Goal: Information Seeking & Learning: Check status

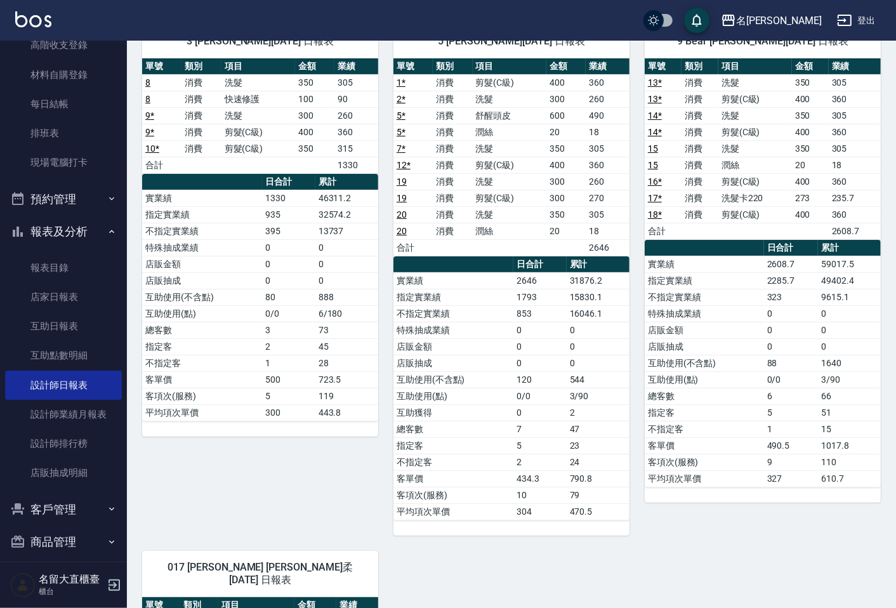
scroll to position [141, 0]
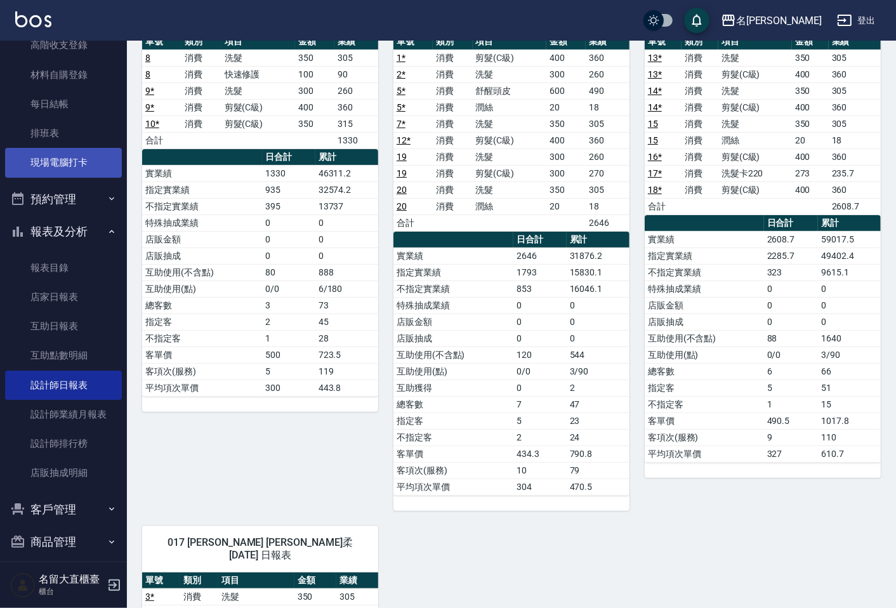
click at [92, 160] on link "現場電腦打卡" at bounding box center [63, 162] width 117 height 29
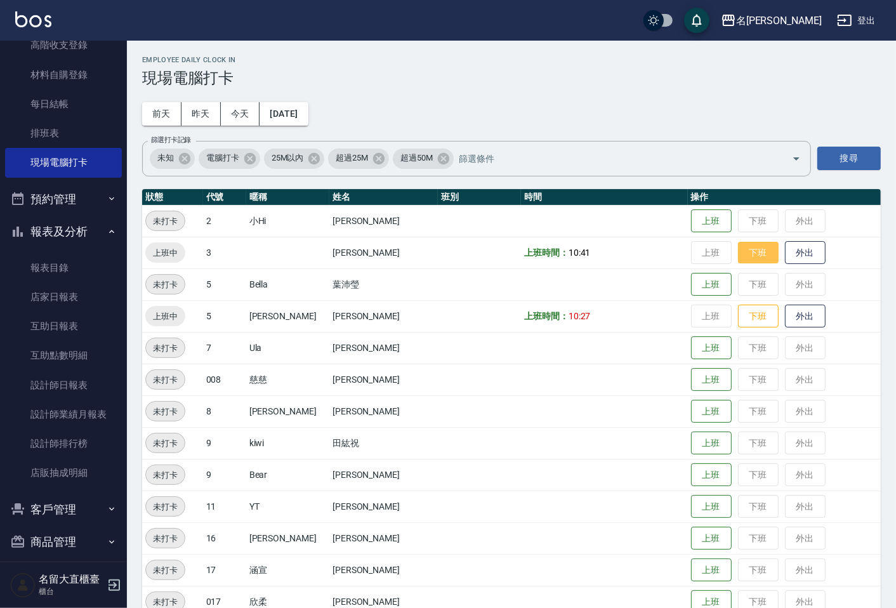
click at [738, 244] on button "下班" at bounding box center [758, 253] width 41 height 22
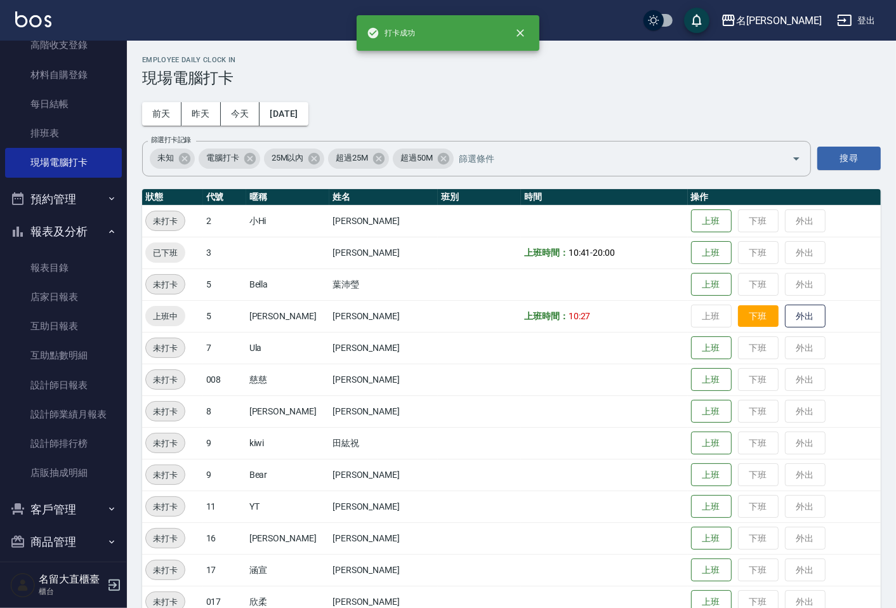
click at [744, 317] on button "下班" at bounding box center [758, 316] width 41 height 22
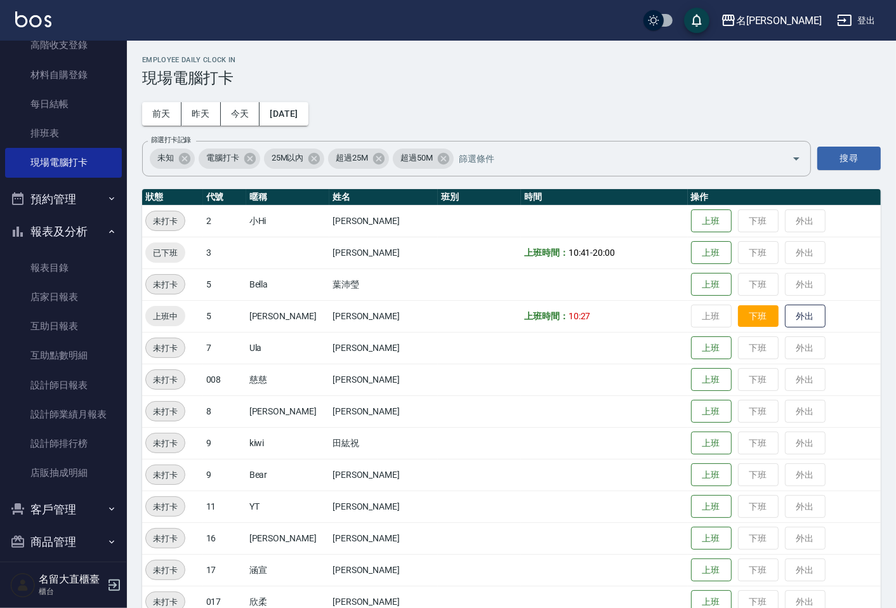
click at [749, 312] on button "下班" at bounding box center [758, 316] width 41 height 22
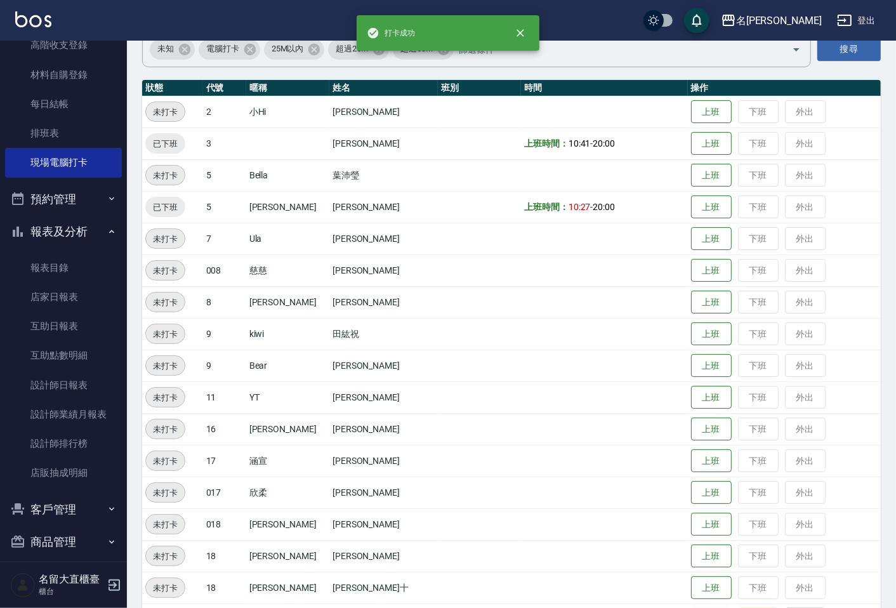
scroll to position [278, 0]
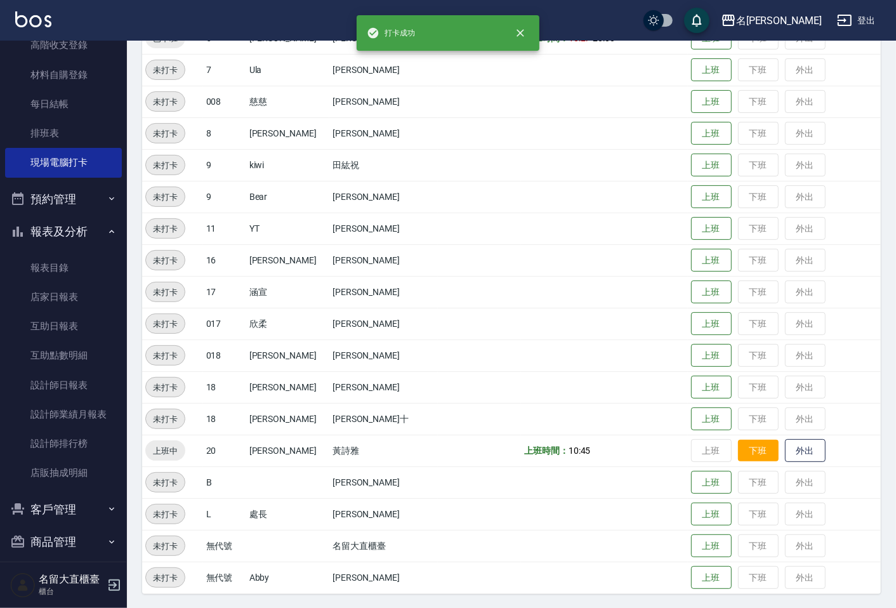
click at [740, 456] on button "下班" at bounding box center [758, 451] width 41 height 22
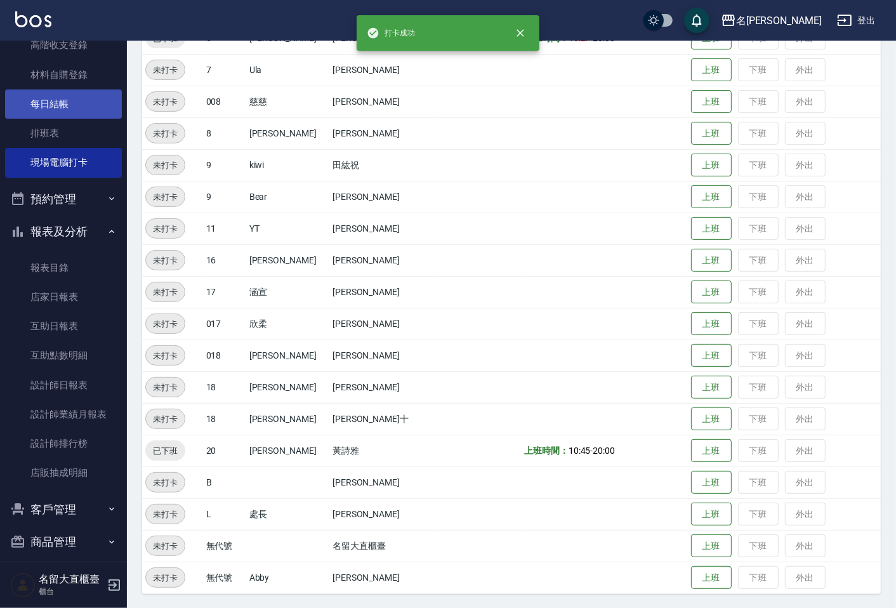
click at [91, 112] on link "每日結帳" at bounding box center [63, 103] width 117 height 29
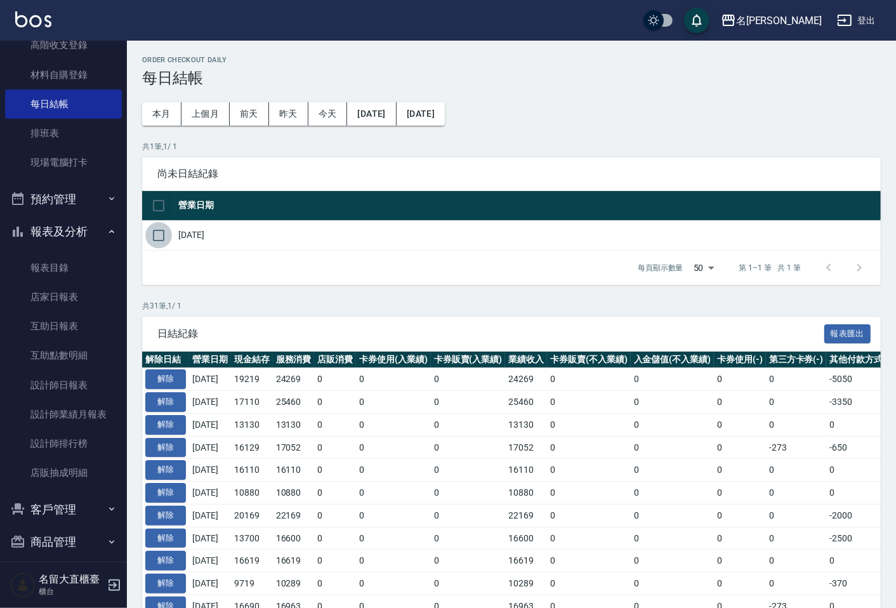
click at [157, 227] on input "checkbox" at bounding box center [158, 235] width 27 height 27
checkbox input "true"
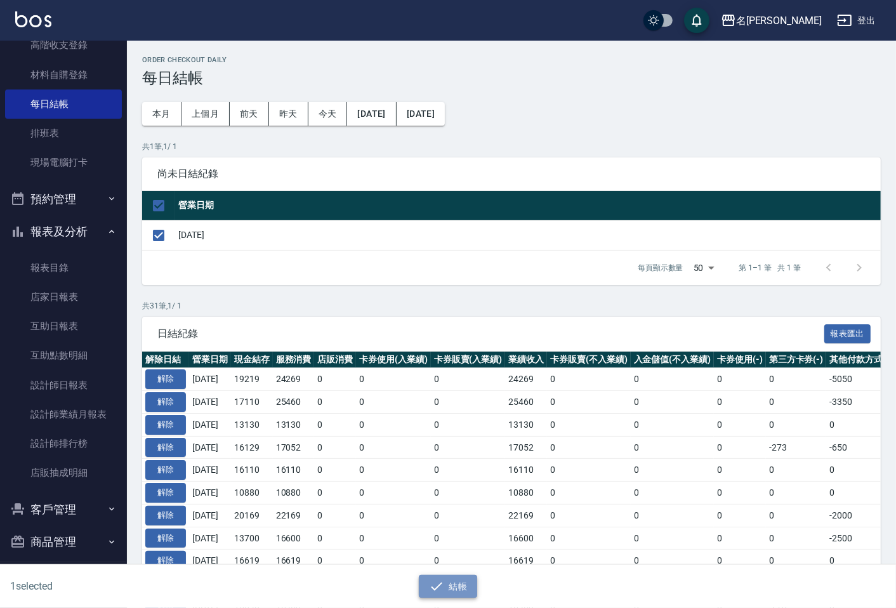
click at [452, 584] on button "結帳" at bounding box center [448, 586] width 59 height 23
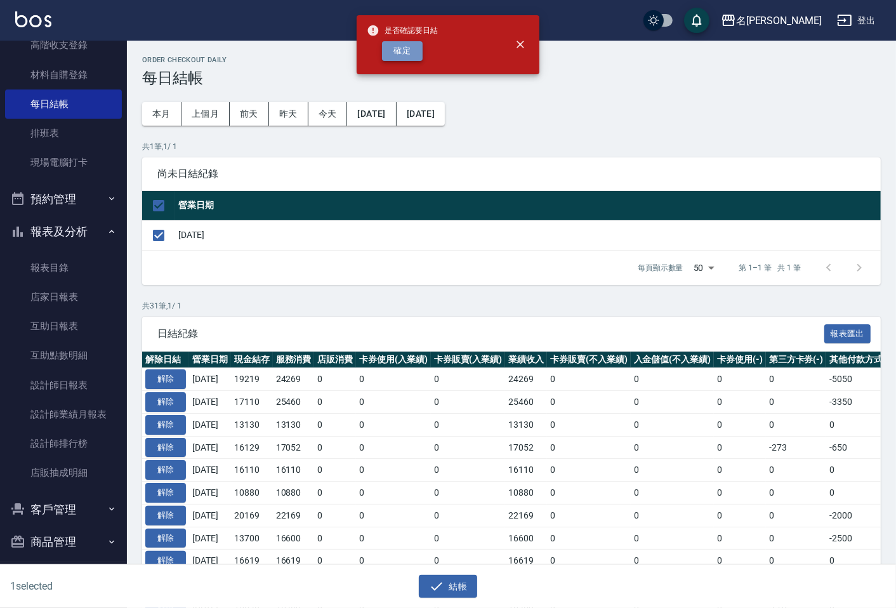
click at [409, 41] on button "確定" at bounding box center [402, 51] width 41 height 20
checkbox input "false"
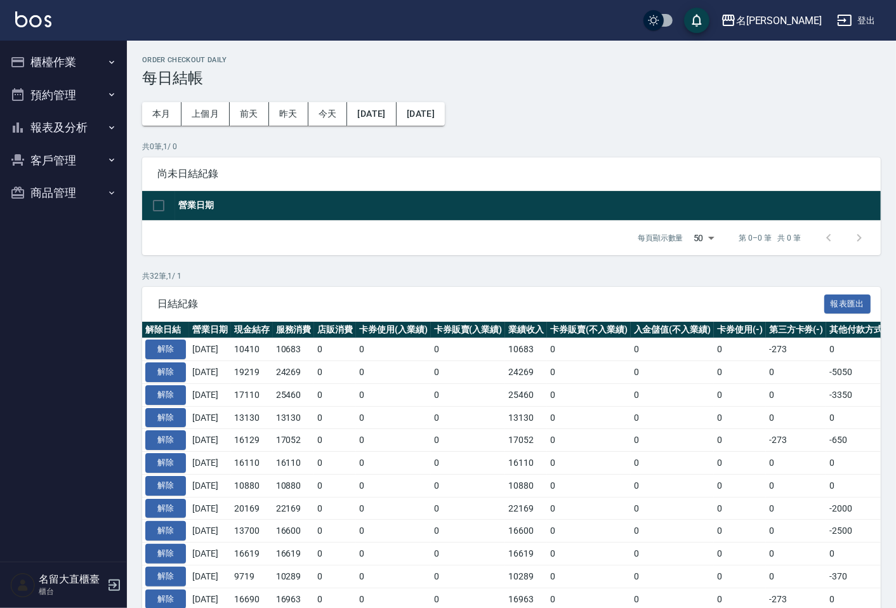
click at [51, 126] on button "報表及分析" at bounding box center [63, 127] width 117 height 33
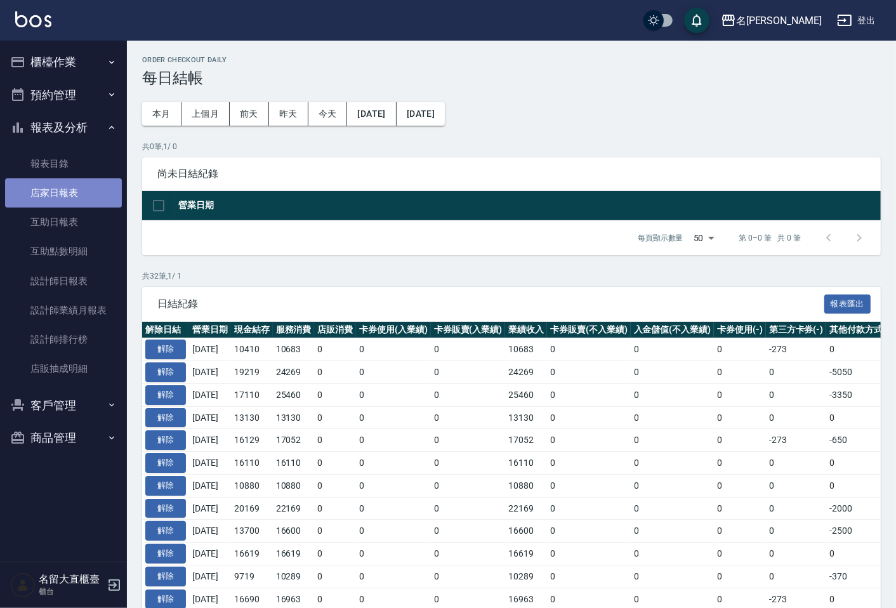
click at [74, 204] on link "店家日報表" at bounding box center [63, 192] width 117 height 29
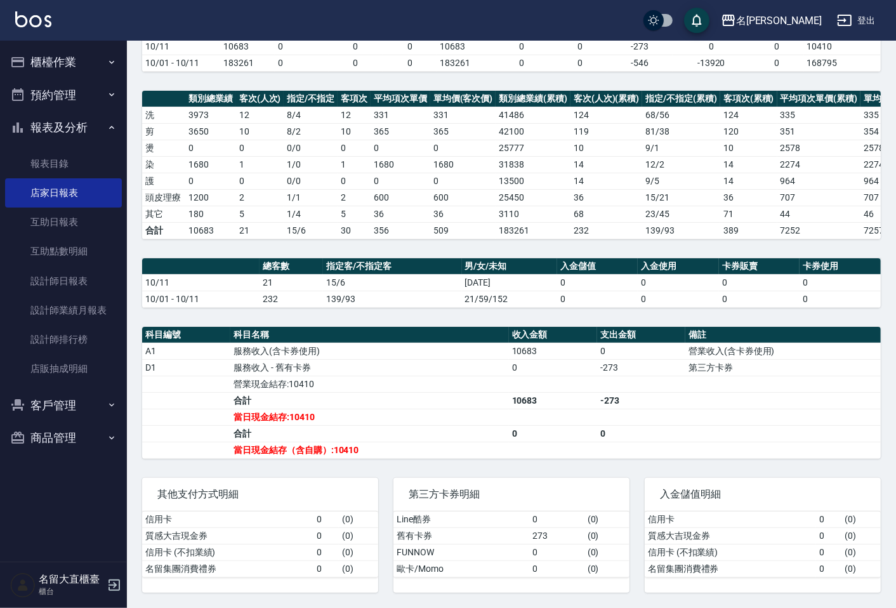
scroll to position [141, 0]
click at [96, 58] on button "櫃檯作業" at bounding box center [63, 62] width 117 height 33
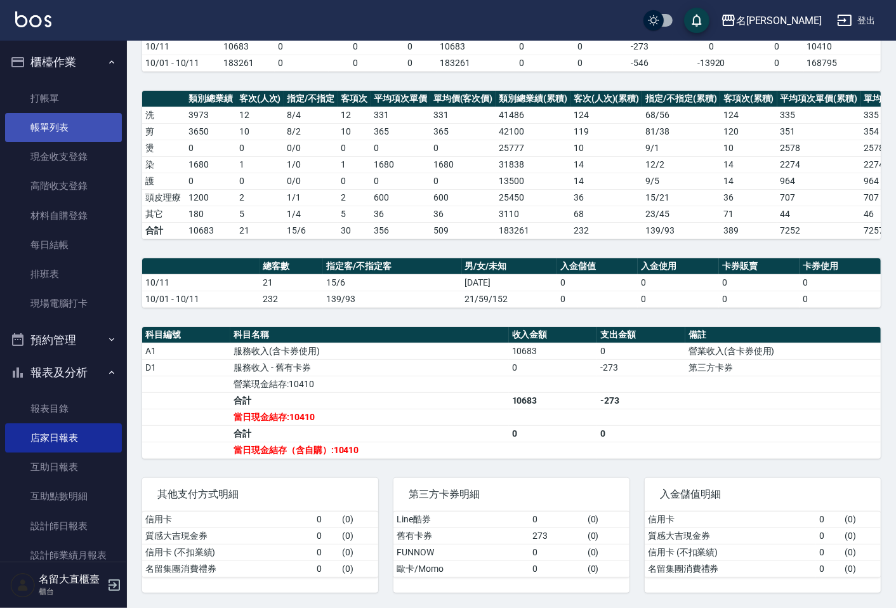
click at [95, 118] on link "帳單列表" at bounding box center [63, 127] width 117 height 29
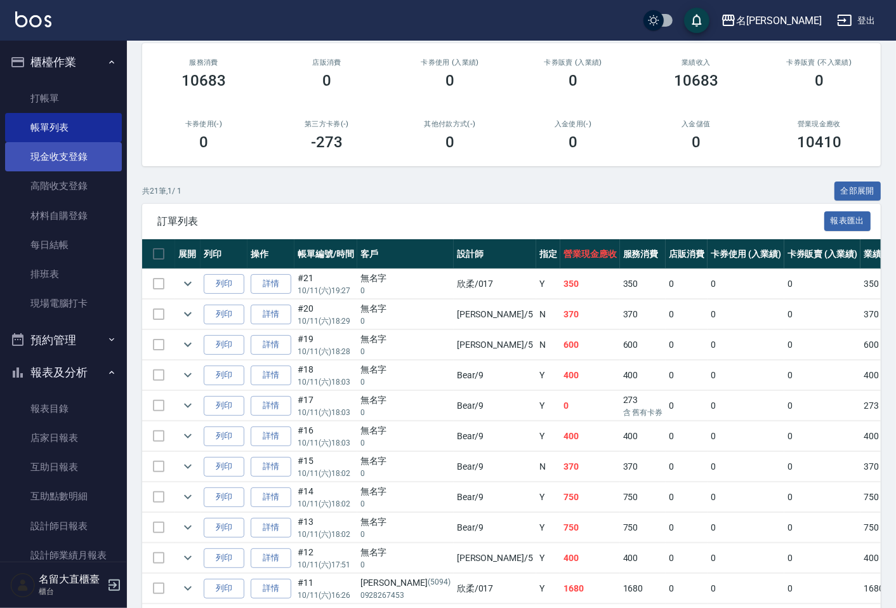
scroll to position [130, 0]
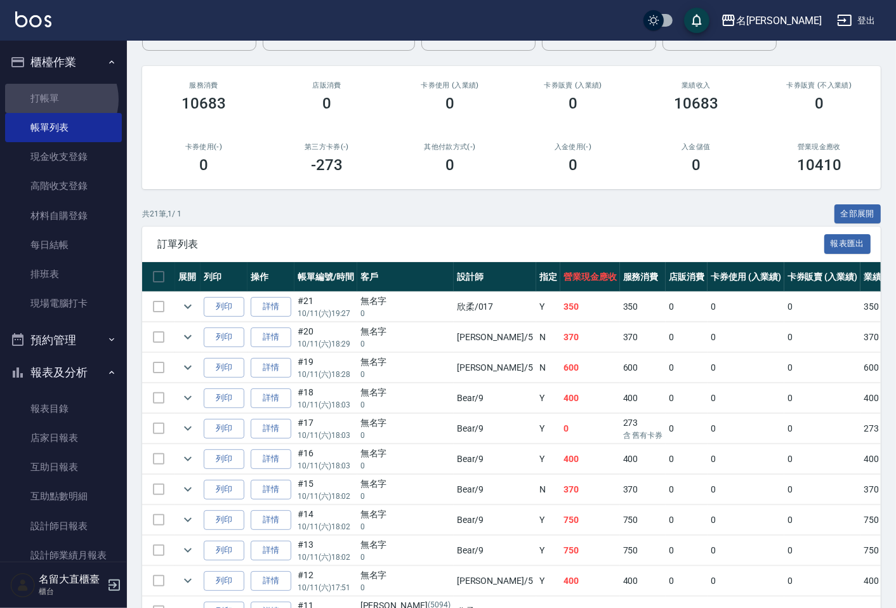
drag, startPoint x: 59, startPoint y: 99, endPoint x: 64, endPoint y: 79, distance: 20.3
click at [59, 98] on link "打帳單" at bounding box center [63, 98] width 117 height 29
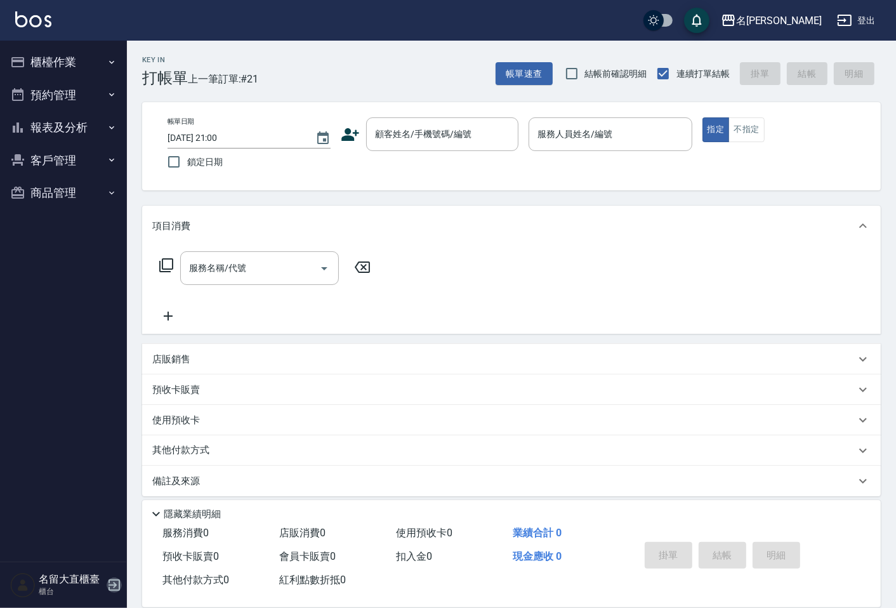
click at [110, 584] on icon "button" at bounding box center [114, 585] width 15 height 15
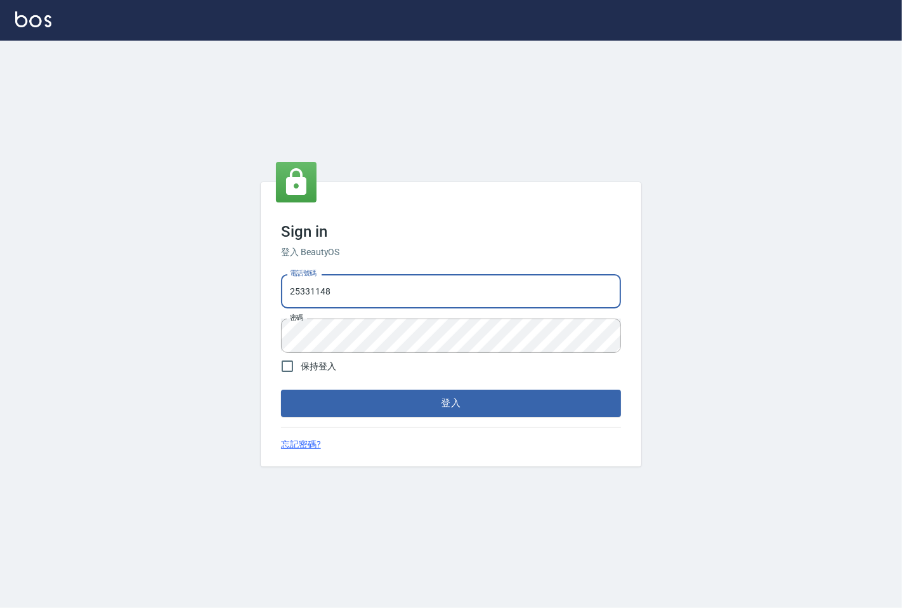
click at [358, 294] on input "25331148" at bounding box center [451, 291] width 340 height 34
type input "0983983823"
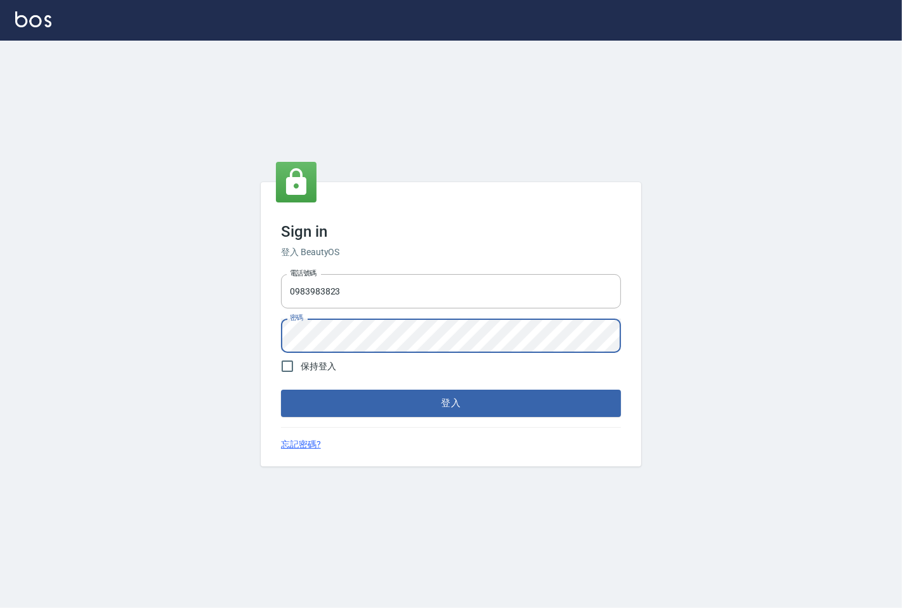
click at [281, 390] on button "登入" at bounding box center [451, 403] width 340 height 27
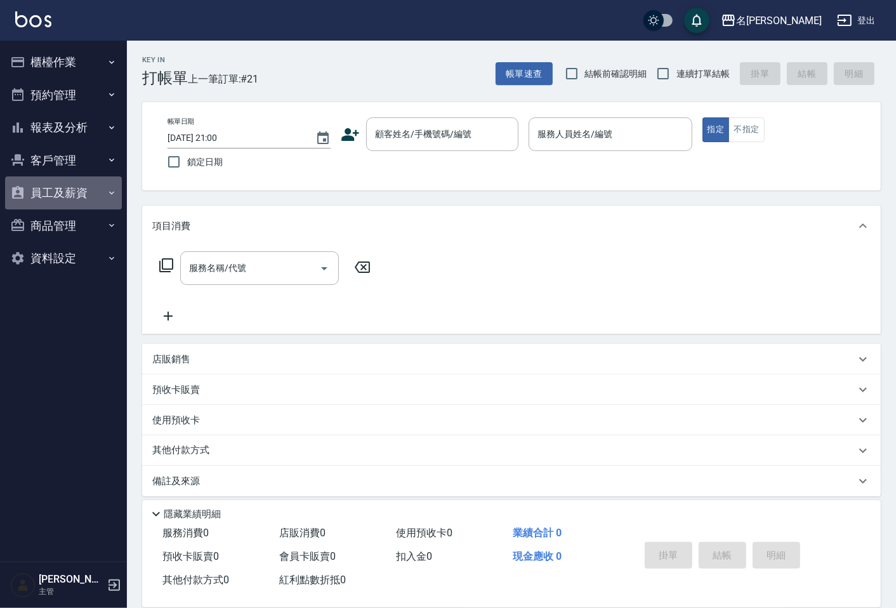
click at [53, 191] on button "員工及薪資" at bounding box center [63, 192] width 117 height 33
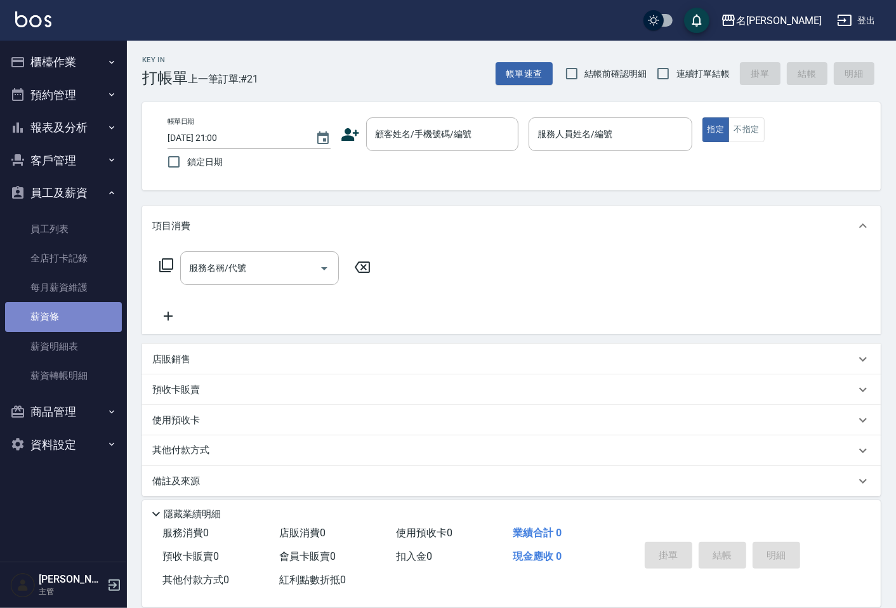
click at [66, 320] on link "薪資條" at bounding box center [63, 316] width 117 height 29
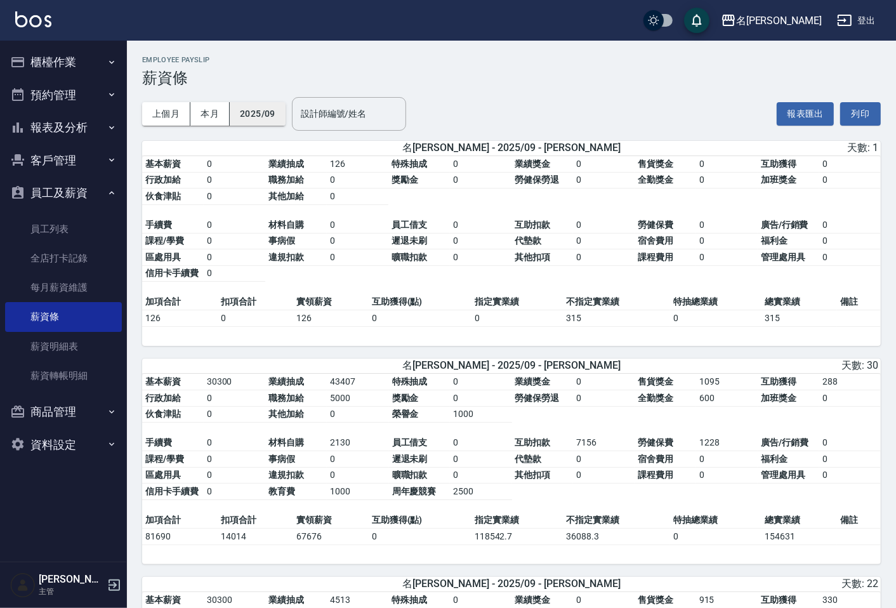
click at [258, 118] on button "2025/09" at bounding box center [258, 113] width 56 height 23
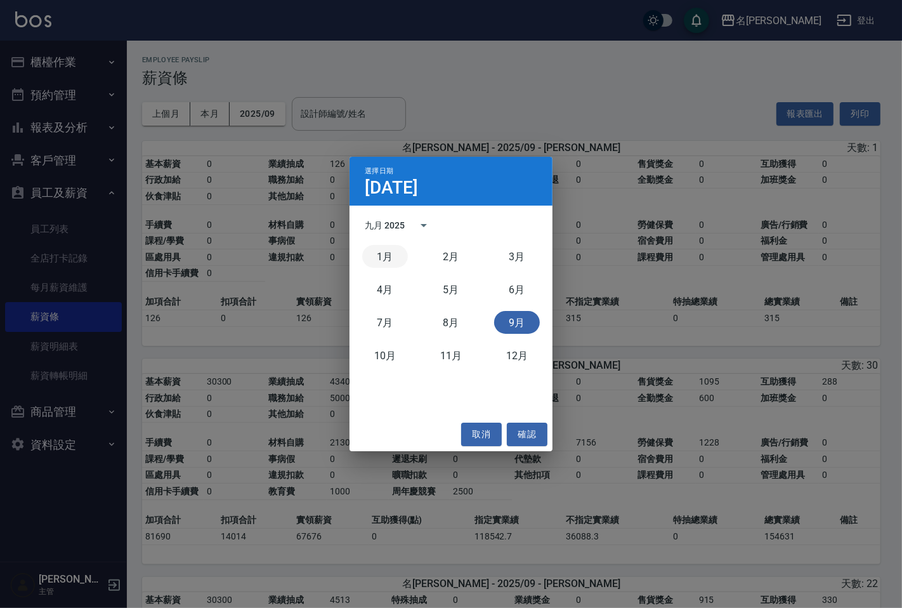
click at [386, 249] on button "1月" at bounding box center [385, 256] width 46 height 23
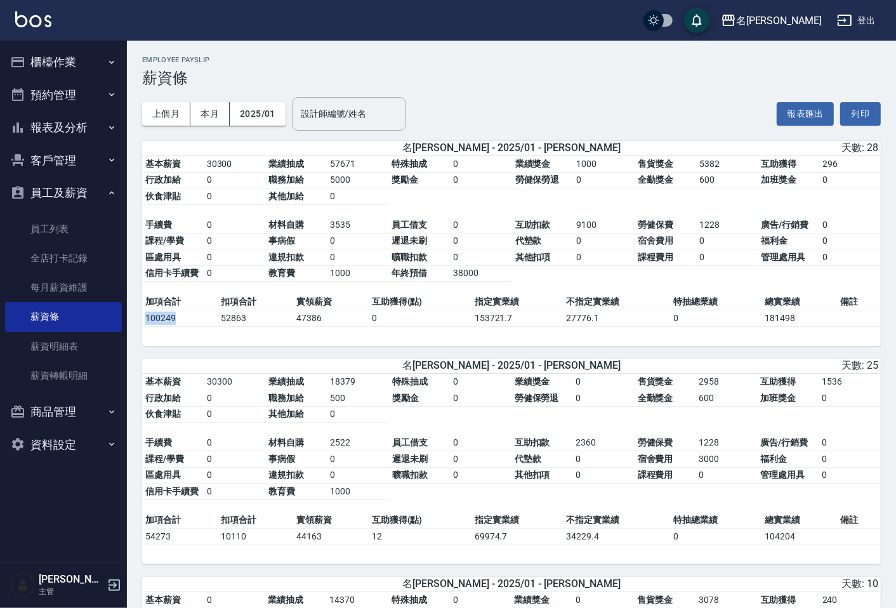
drag, startPoint x: 174, startPoint y: 322, endPoint x: 142, endPoint y: 320, distance: 32.4
click at [142, 320] on td "100249" at bounding box center [180, 318] width 76 height 17
click at [175, 343] on div "基本薪資 30300 業績抽成 57671 特殊抽成 0 業績獎金 1000 售貨獎金 5382 互助獲得 296 行政加給 0 職務加給 5000 獎勵金 …" at bounding box center [511, 251] width 739 height 190
click at [276, 117] on button "2025/01" at bounding box center [258, 113] width 56 height 23
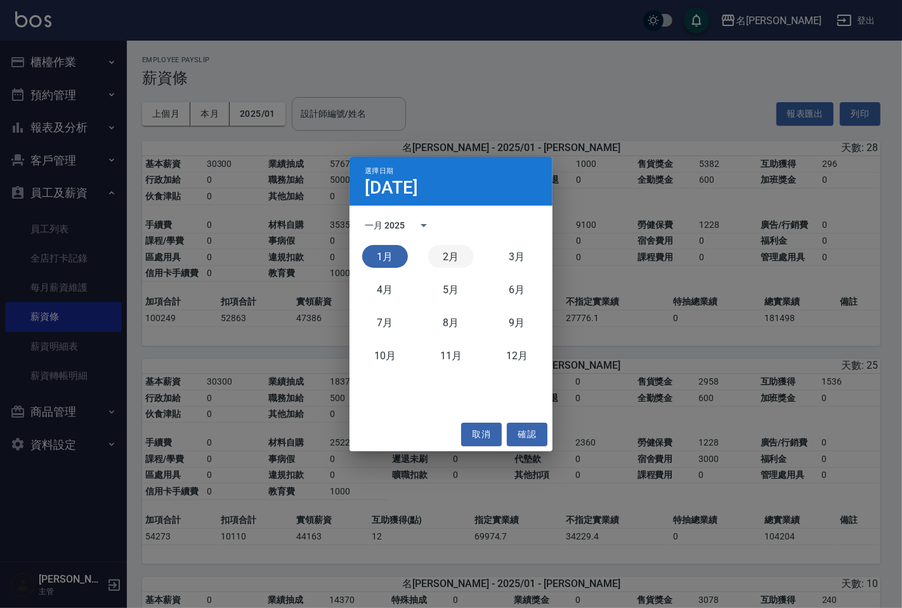
click at [454, 252] on button "2月" at bounding box center [451, 256] width 46 height 23
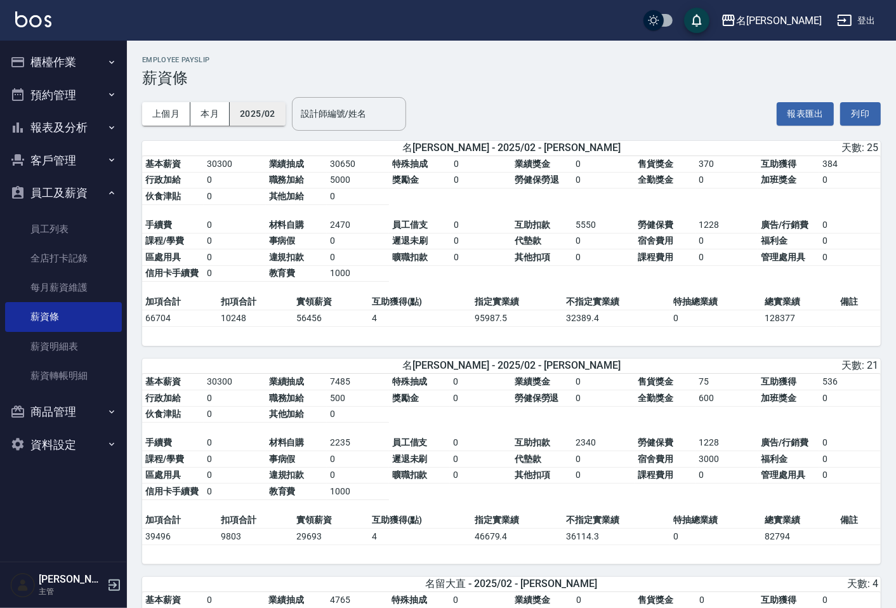
click at [261, 119] on button "2025/02" at bounding box center [258, 113] width 56 height 23
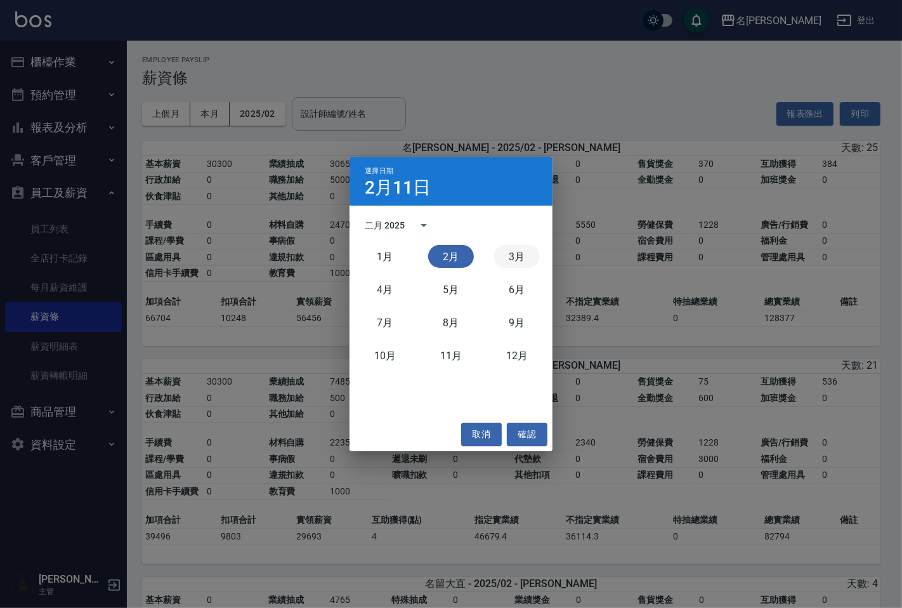
click at [509, 250] on button "3月" at bounding box center [517, 256] width 46 height 23
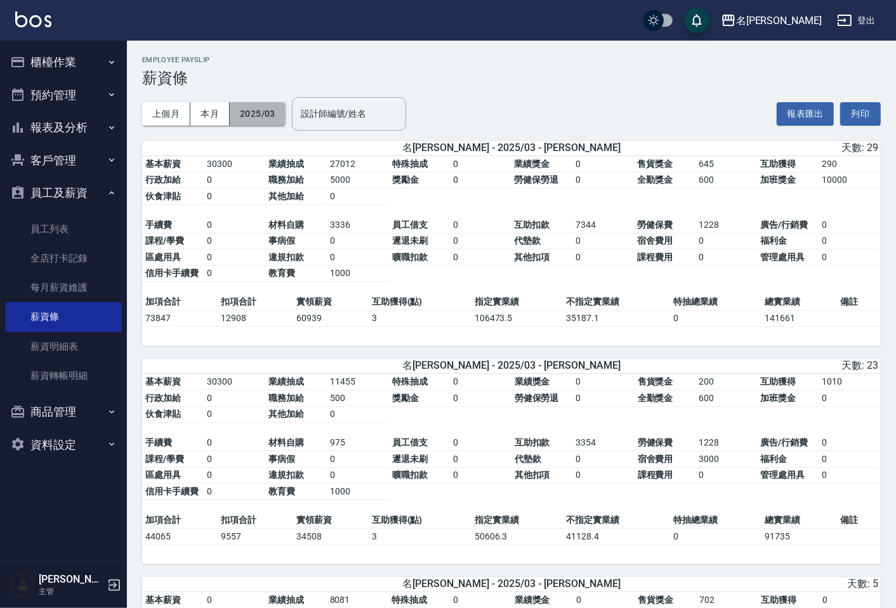
click at [269, 118] on button "2025/03" at bounding box center [258, 113] width 56 height 23
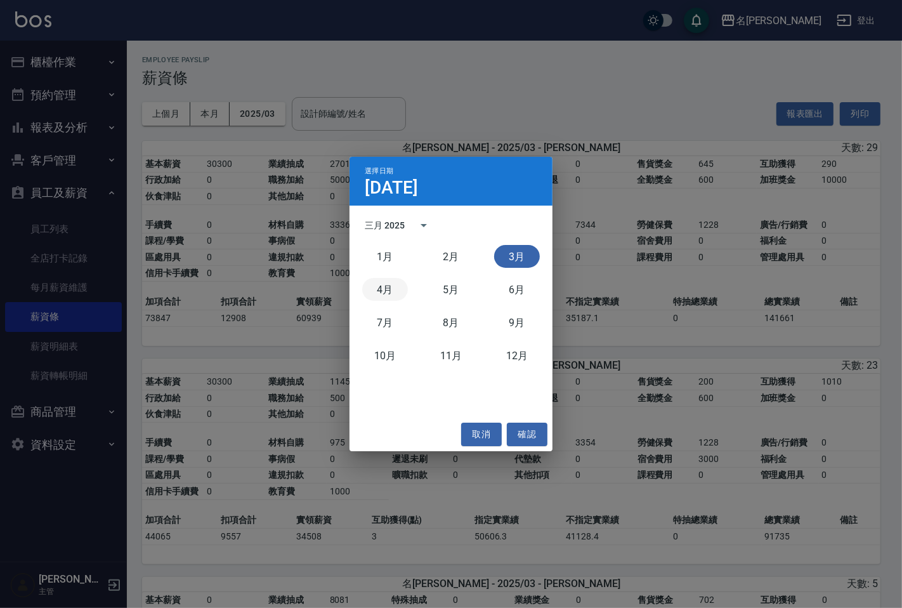
click at [377, 286] on button "4月" at bounding box center [385, 289] width 46 height 23
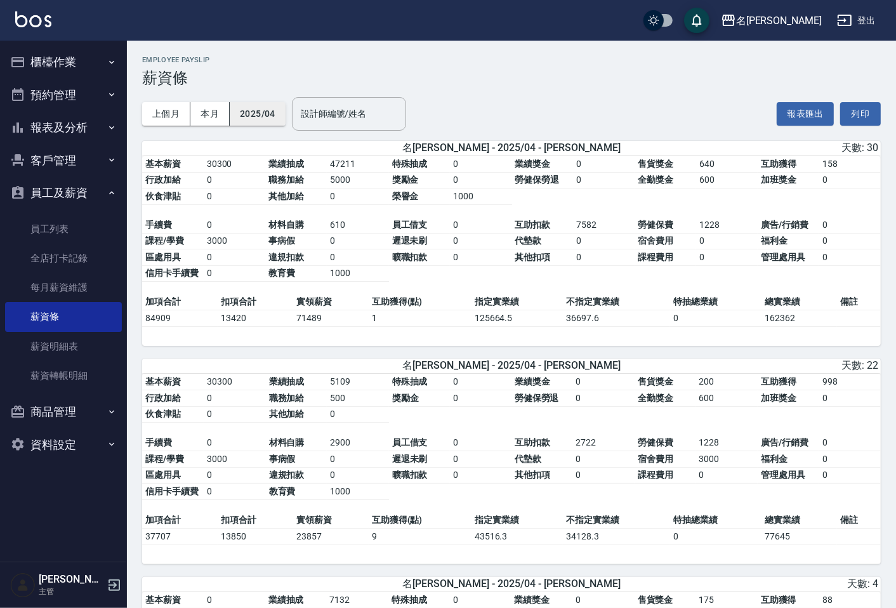
click at [254, 116] on button "2025/04" at bounding box center [258, 113] width 56 height 23
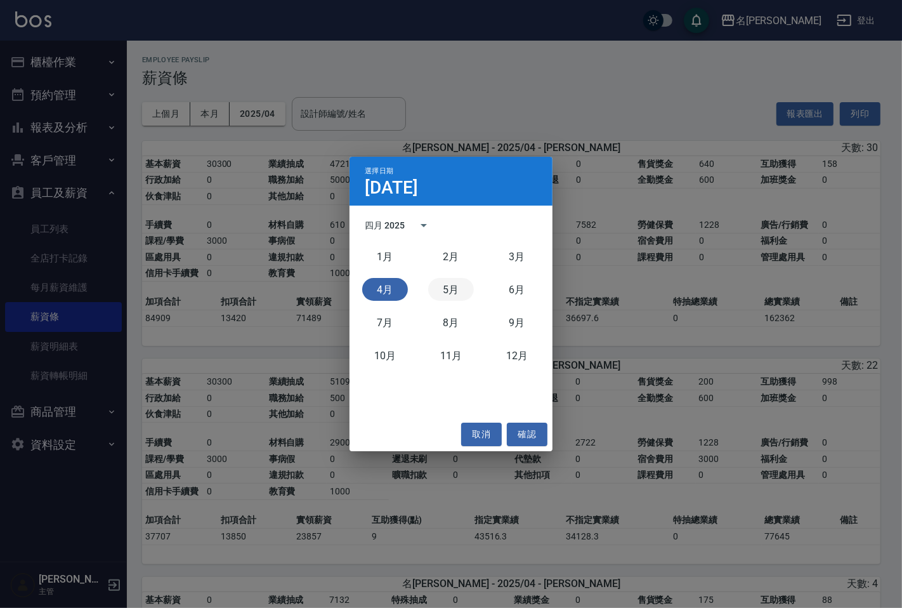
click at [457, 288] on button "5月" at bounding box center [451, 289] width 46 height 23
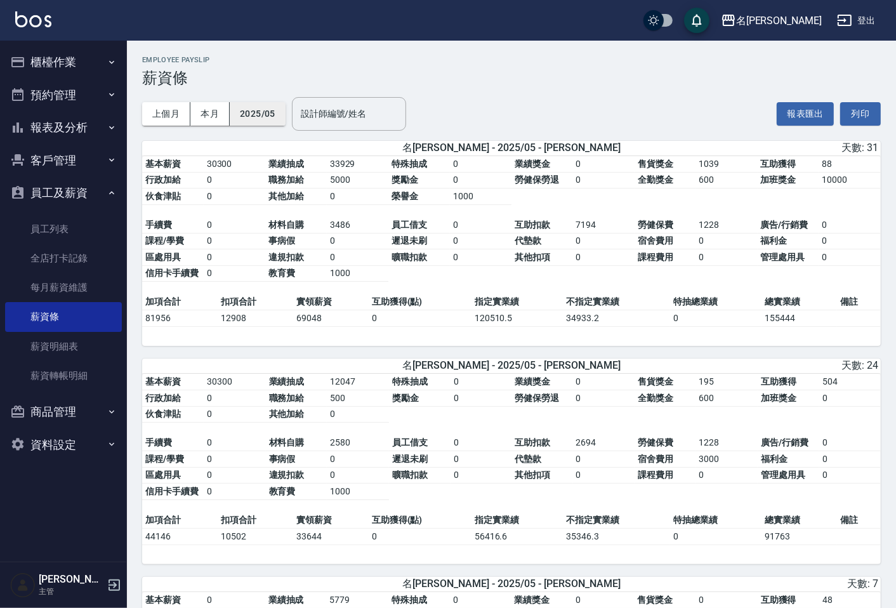
click at [268, 116] on button "2025/05" at bounding box center [258, 113] width 56 height 23
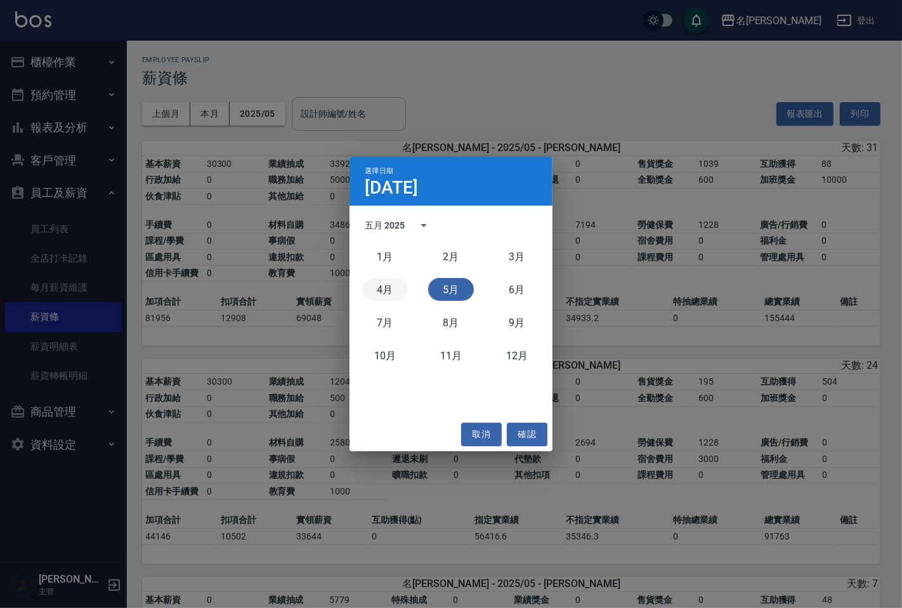
click at [394, 294] on button "4月" at bounding box center [385, 289] width 46 height 23
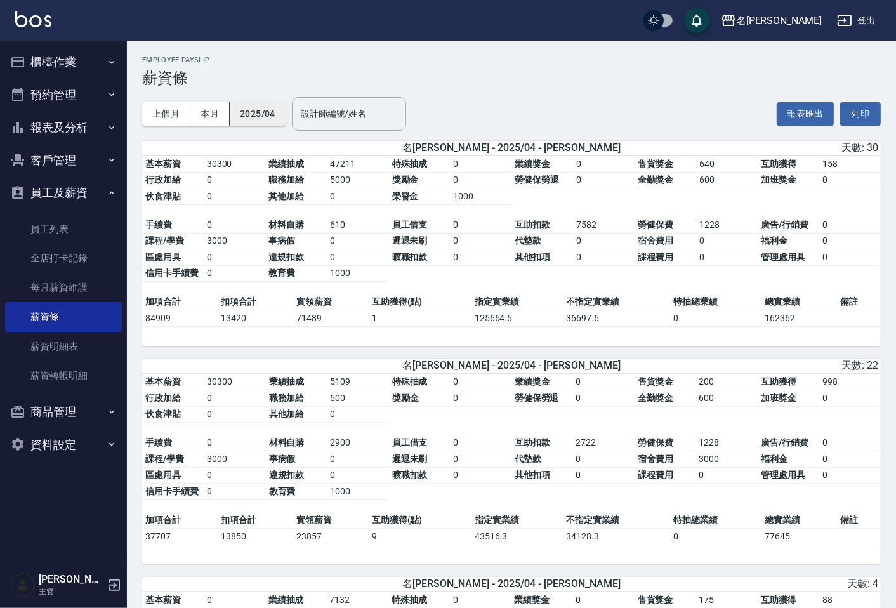
click at [279, 105] on button "2025/04" at bounding box center [258, 113] width 56 height 23
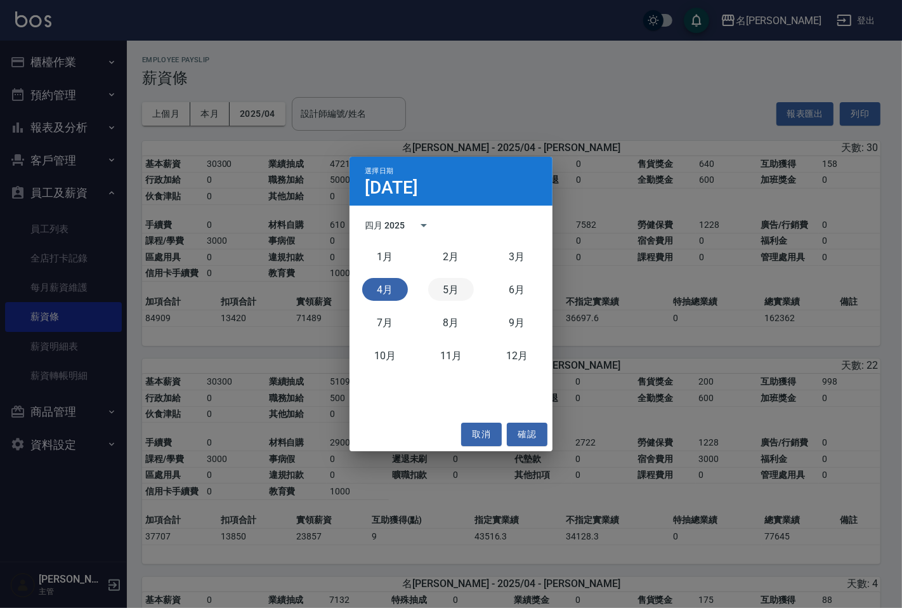
click at [447, 287] on button "5月" at bounding box center [451, 289] width 46 height 23
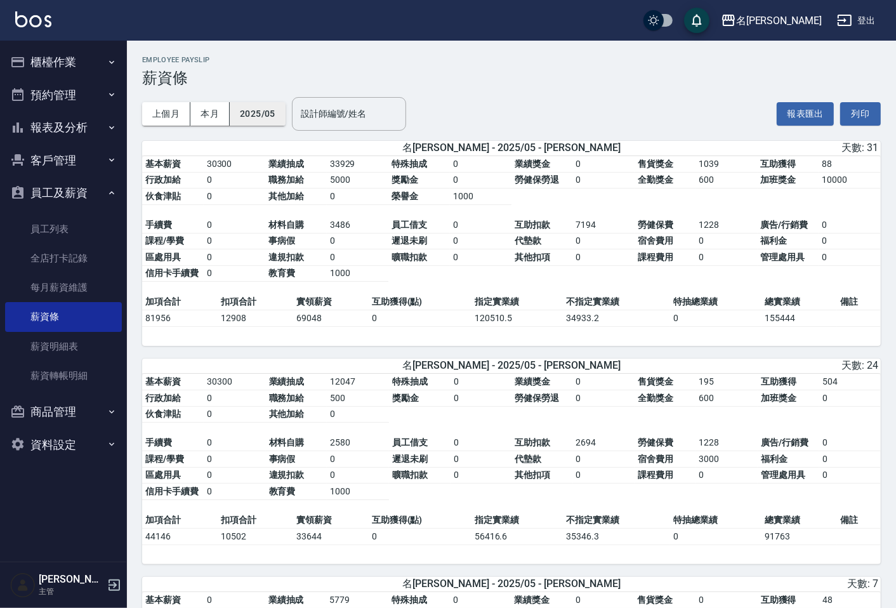
click at [268, 112] on button "2025/05" at bounding box center [258, 113] width 56 height 23
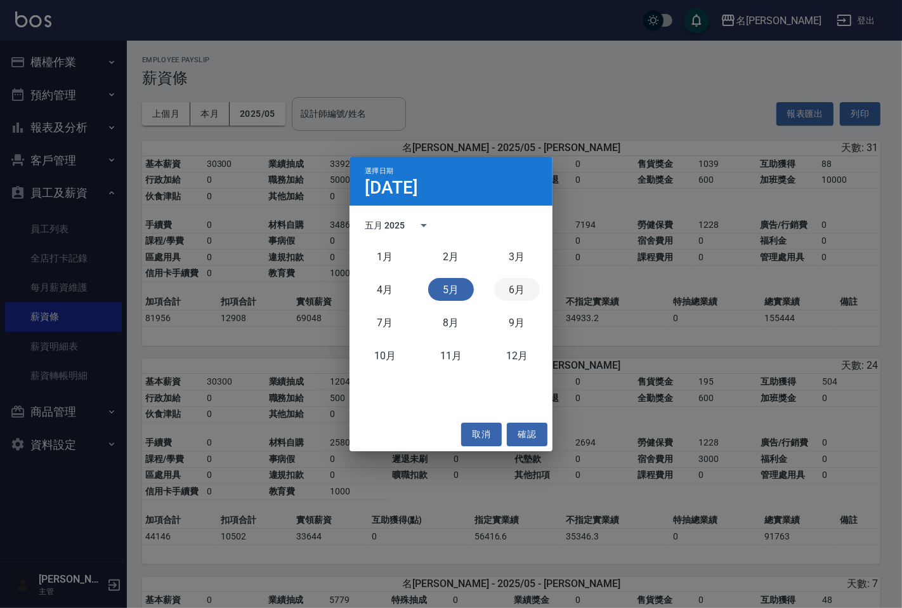
click at [517, 287] on button "6月" at bounding box center [517, 289] width 46 height 23
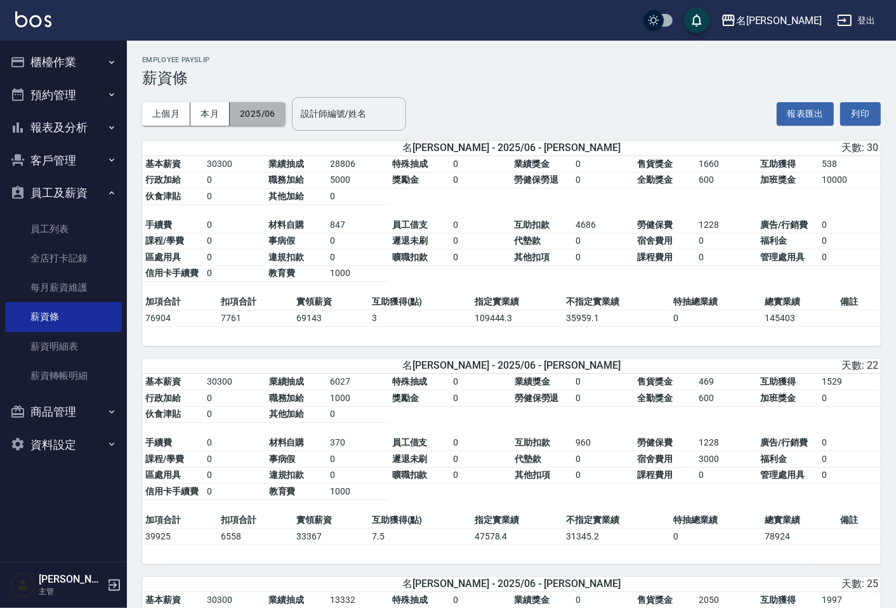
click at [275, 110] on button "2025/06" at bounding box center [258, 113] width 56 height 23
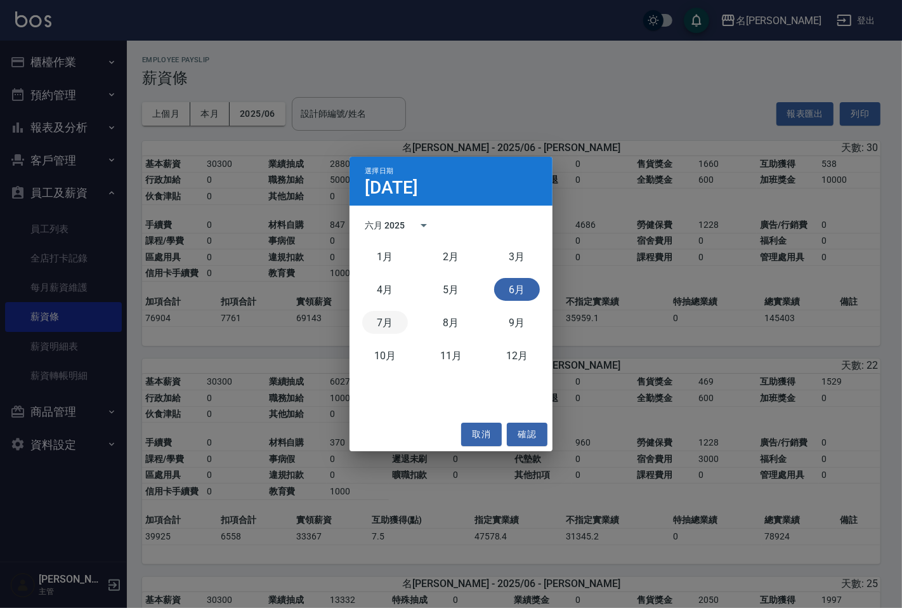
click at [390, 315] on button "7月" at bounding box center [385, 322] width 46 height 23
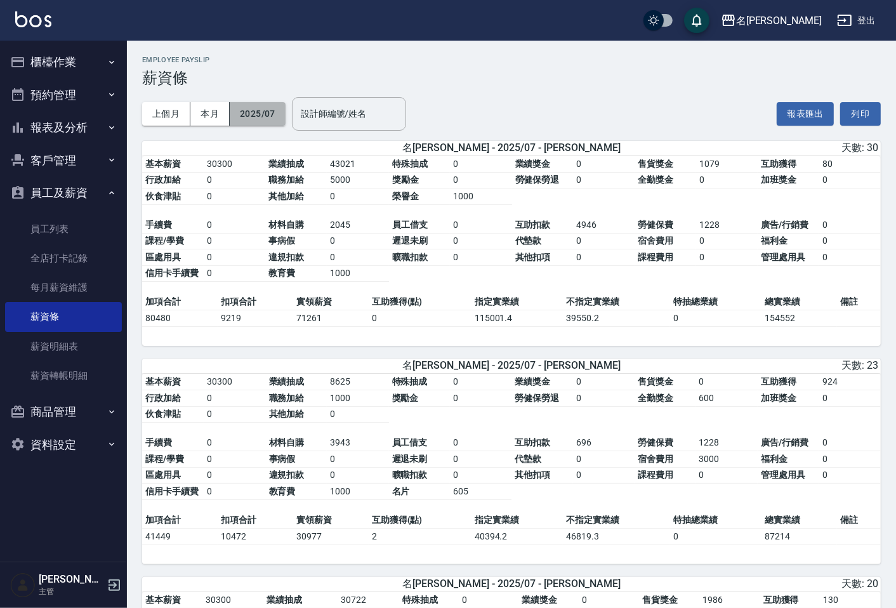
click at [268, 122] on button "2025/07" at bounding box center [258, 113] width 56 height 23
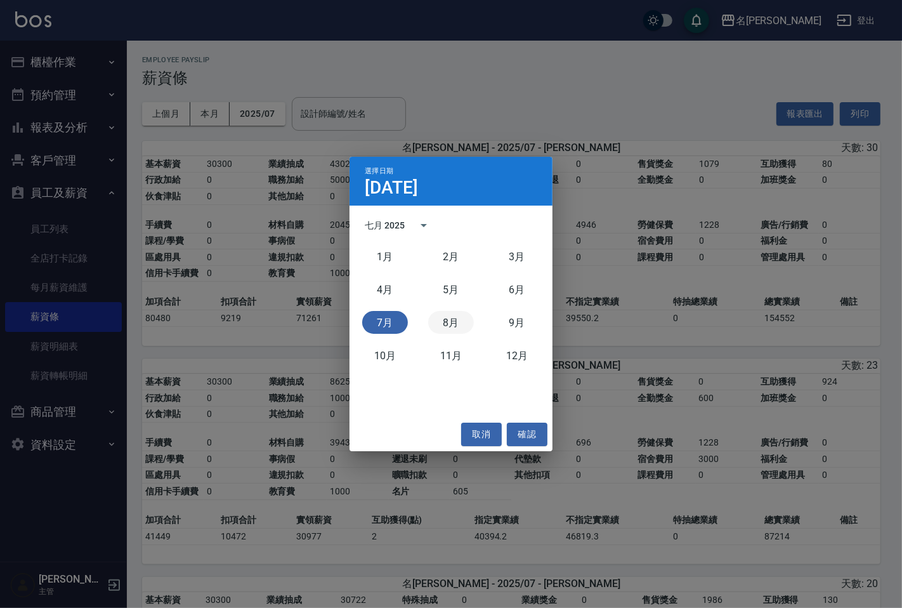
click at [452, 319] on button "8月" at bounding box center [451, 322] width 46 height 23
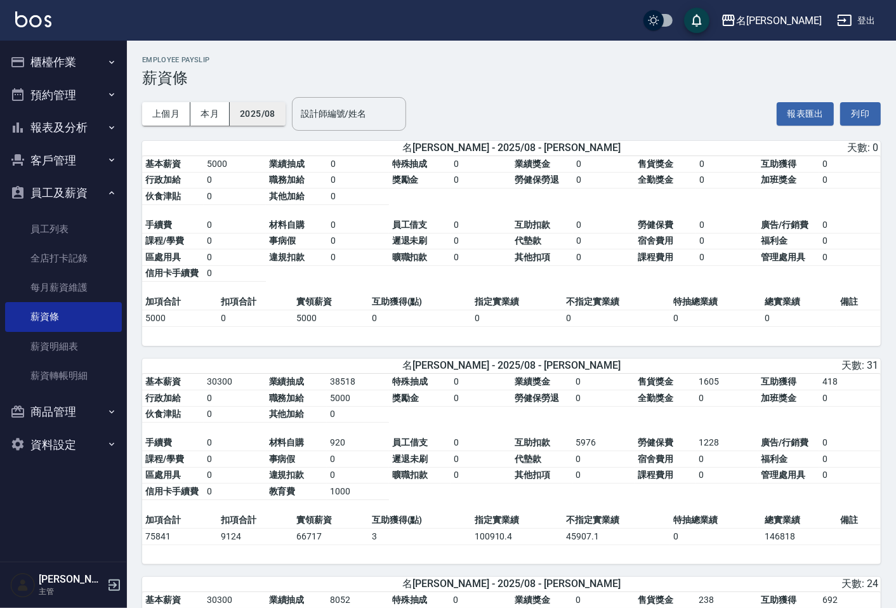
click at [263, 117] on button "2025/08" at bounding box center [258, 113] width 56 height 23
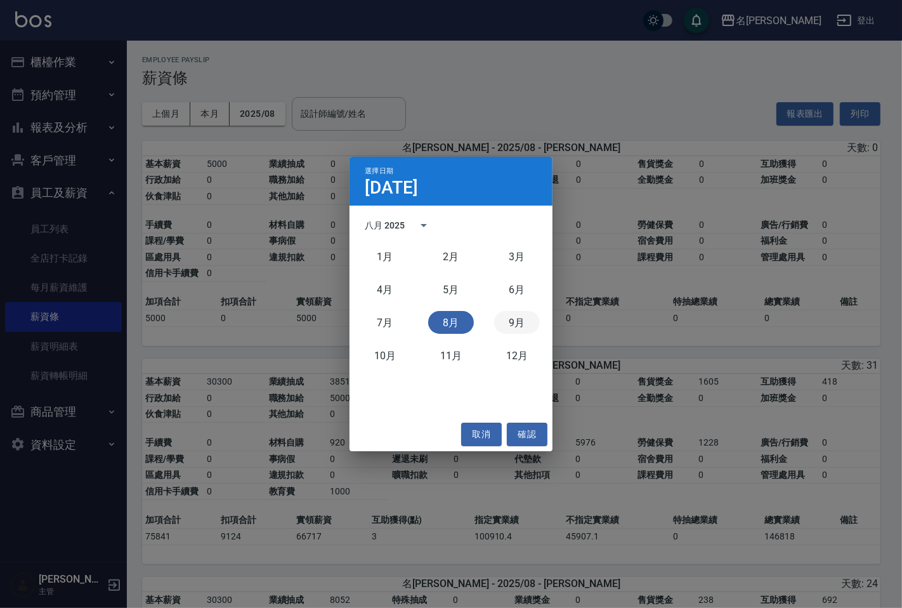
click at [517, 324] on button "9月" at bounding box center [517, 322] width 46 height 23
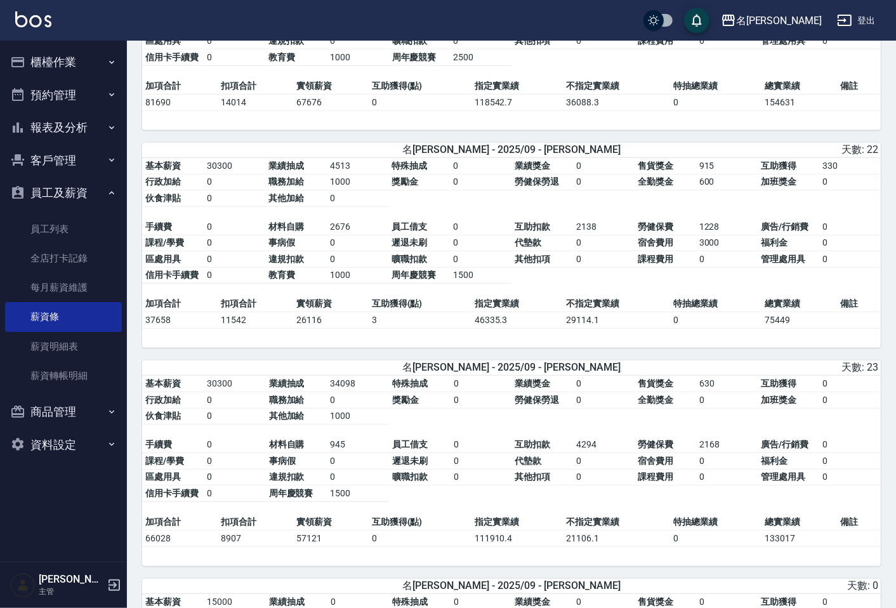
scroll to position [451, 0]
